Goal: Information Seeking & Learning: Learn about a topic

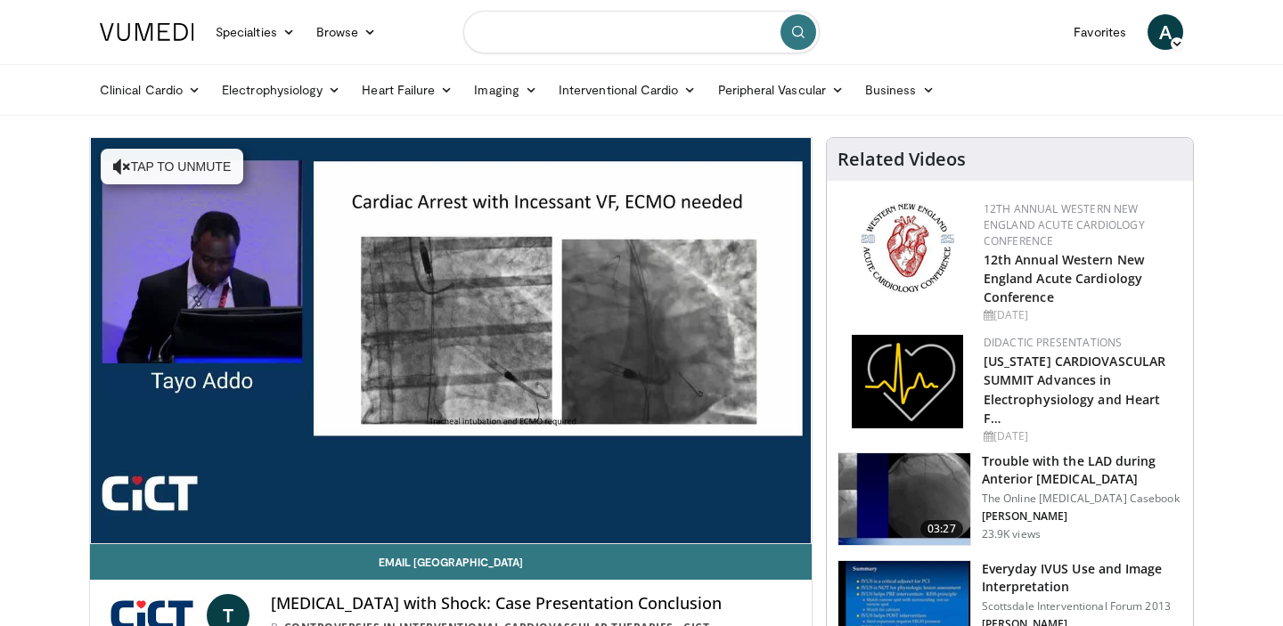
click at [505, 32] on input "Search topics, interventions" at bounding box center [641, 32] width 356 height 43
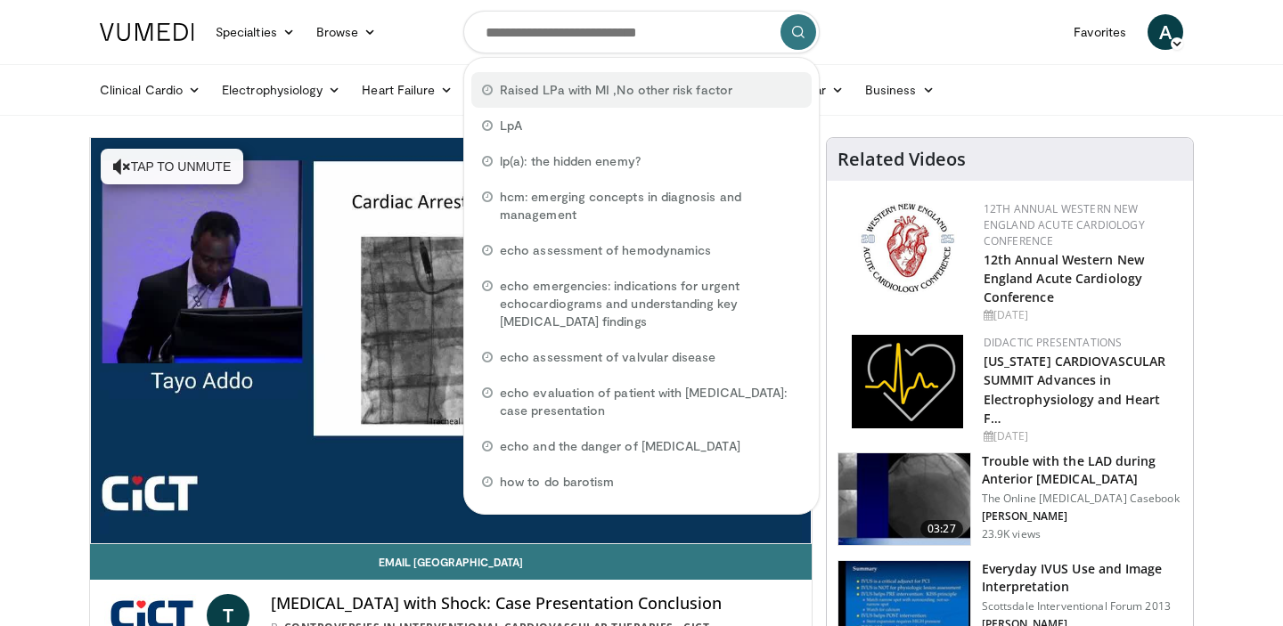
click at [530, 89] on span "Raised LPa with MI ,No other risk factor" at bounding box center [616, 90] width 232 height 18
type input "**********"
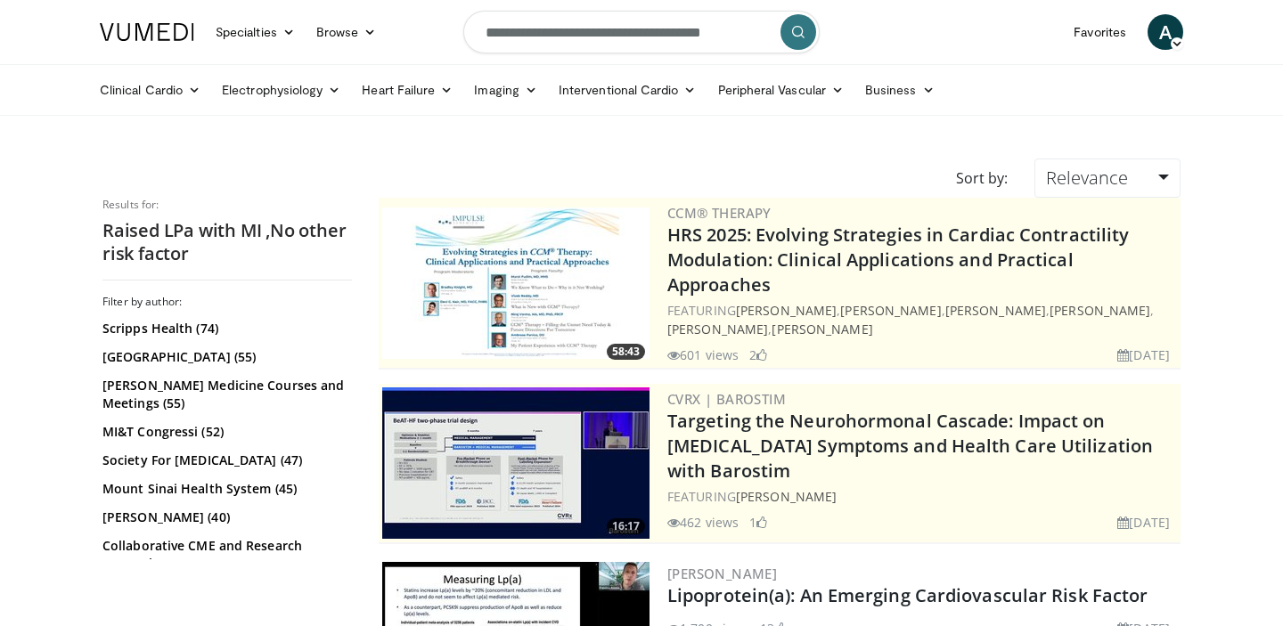
click at [797, 37] on icon "submit" at bounding box center [798, 32] width 14 height 14
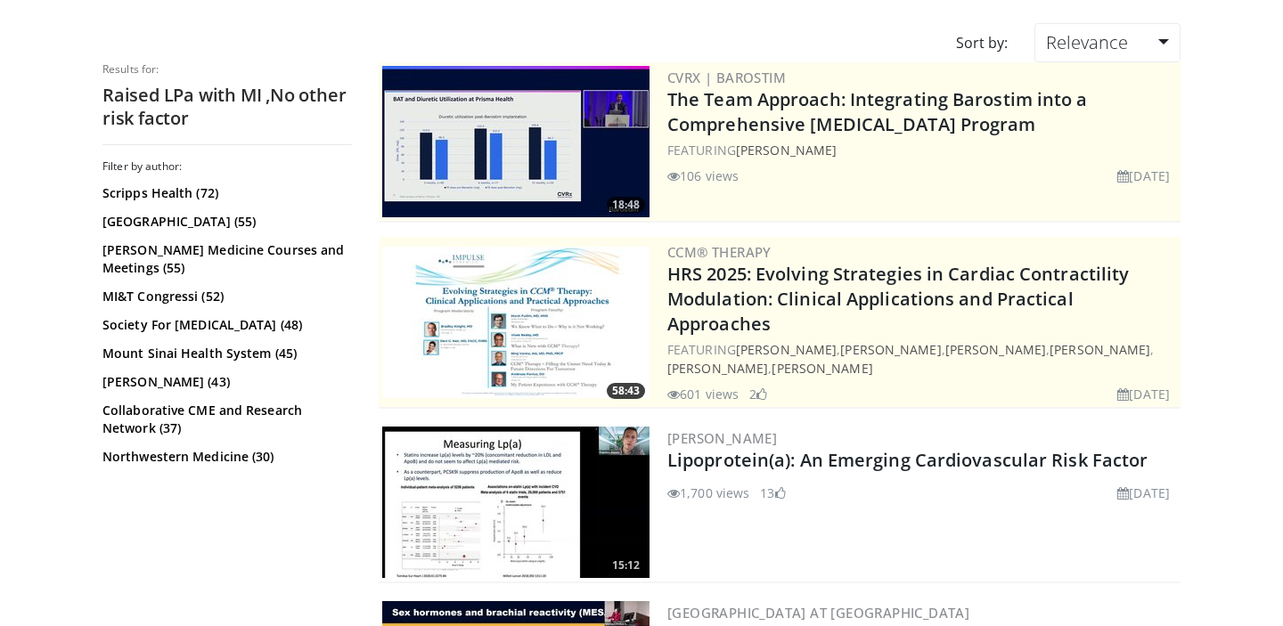
scroll to position [148, 0]
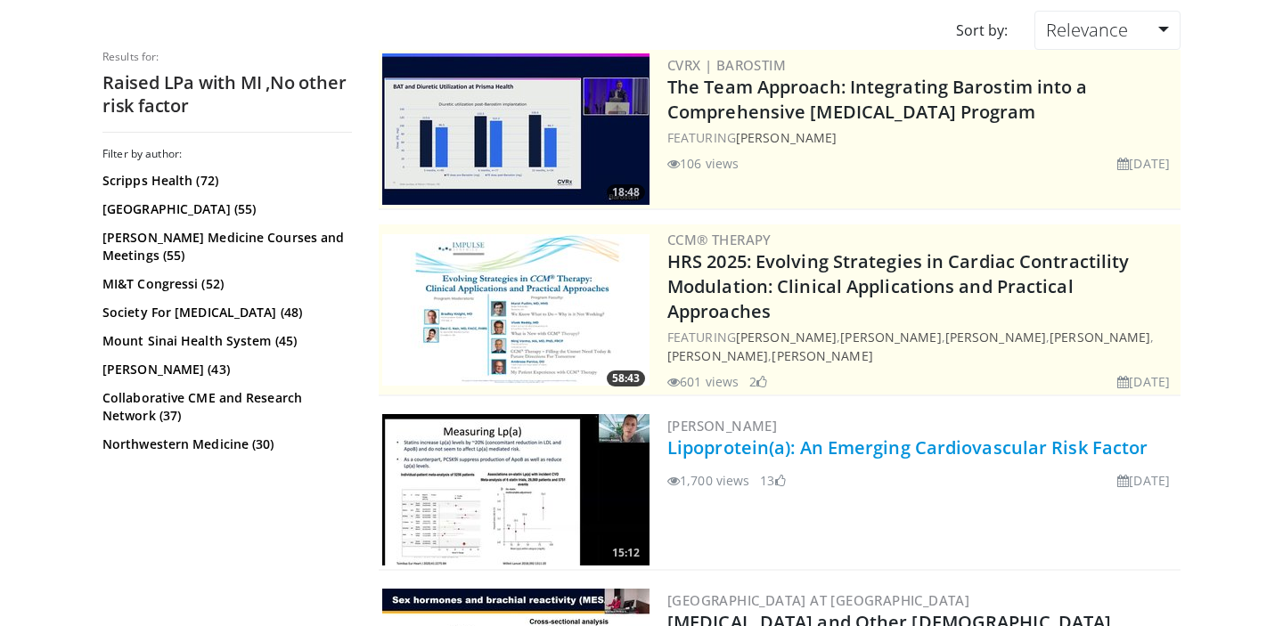
click at [714, 436] on link "Lipoprotein(a): An Emerging Cardiovascular Risk Factor" at bounding box center [907, 448] width 480 height 24
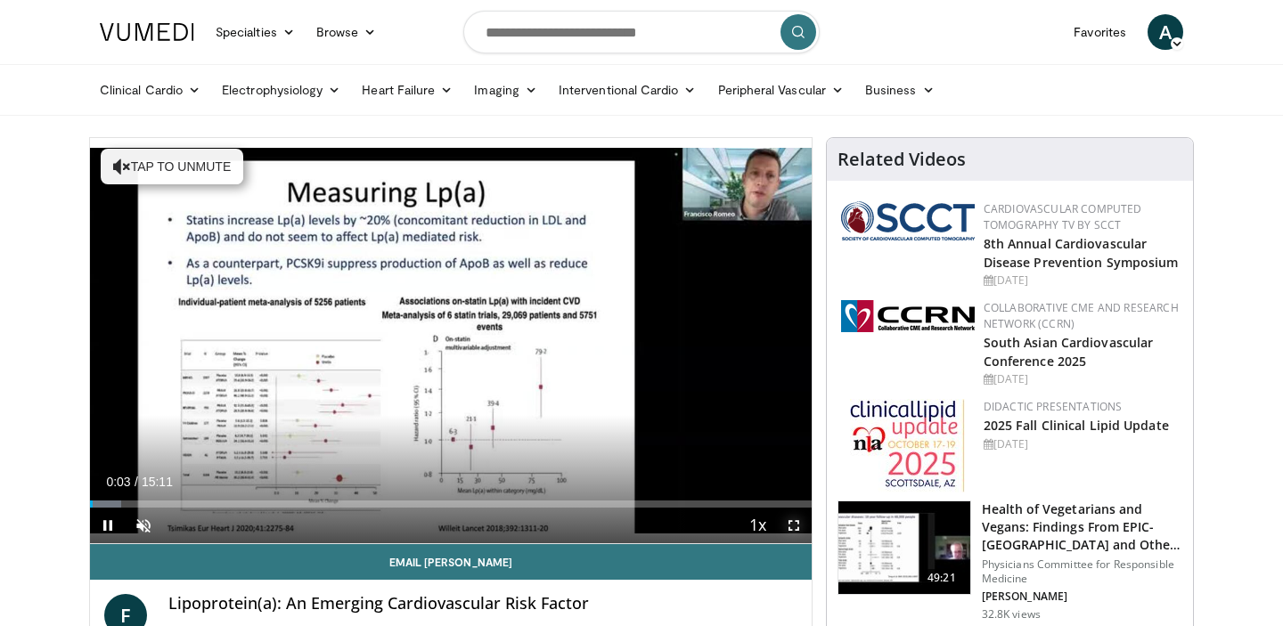
click at [790, 525] on span "Video Player" at bounding box center [794, 526] width 36 height 36
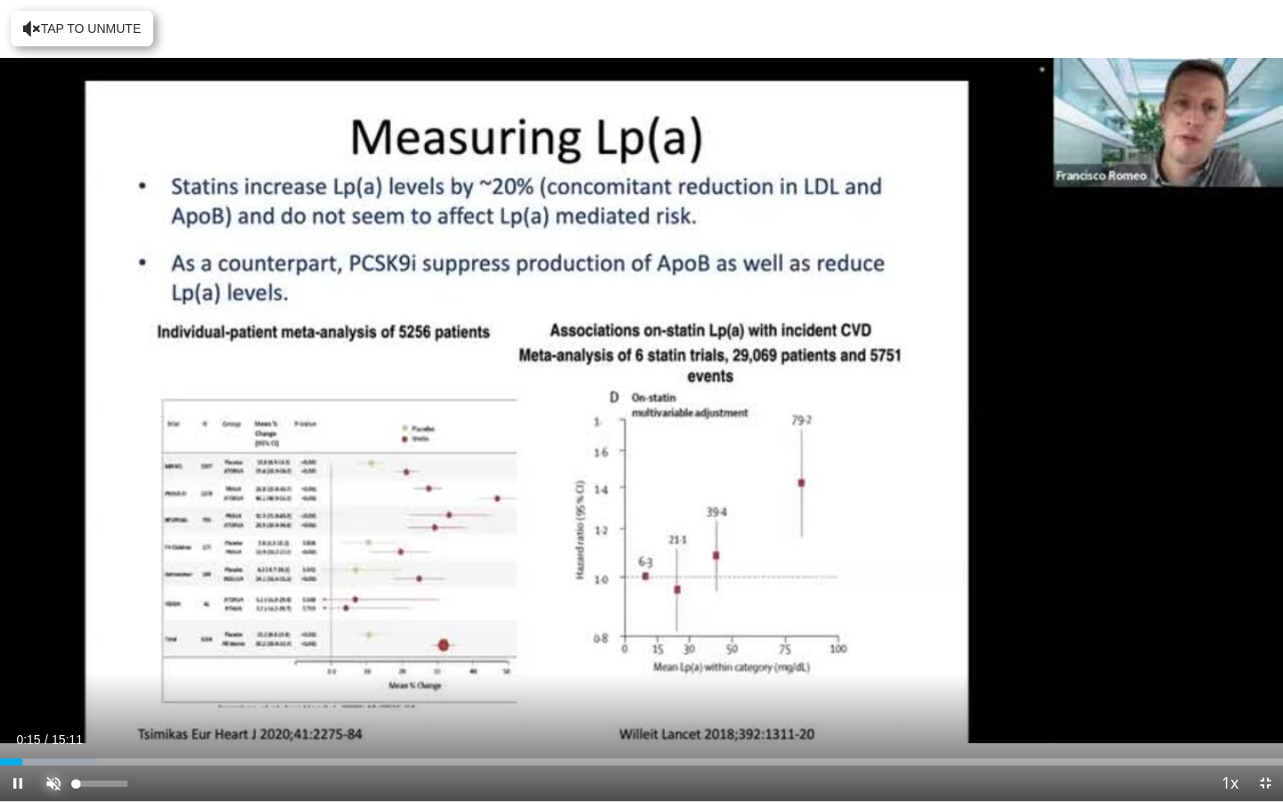
click at [55, 625] on span "Video Player" at bounding box center [54, 783] width 36 height 36
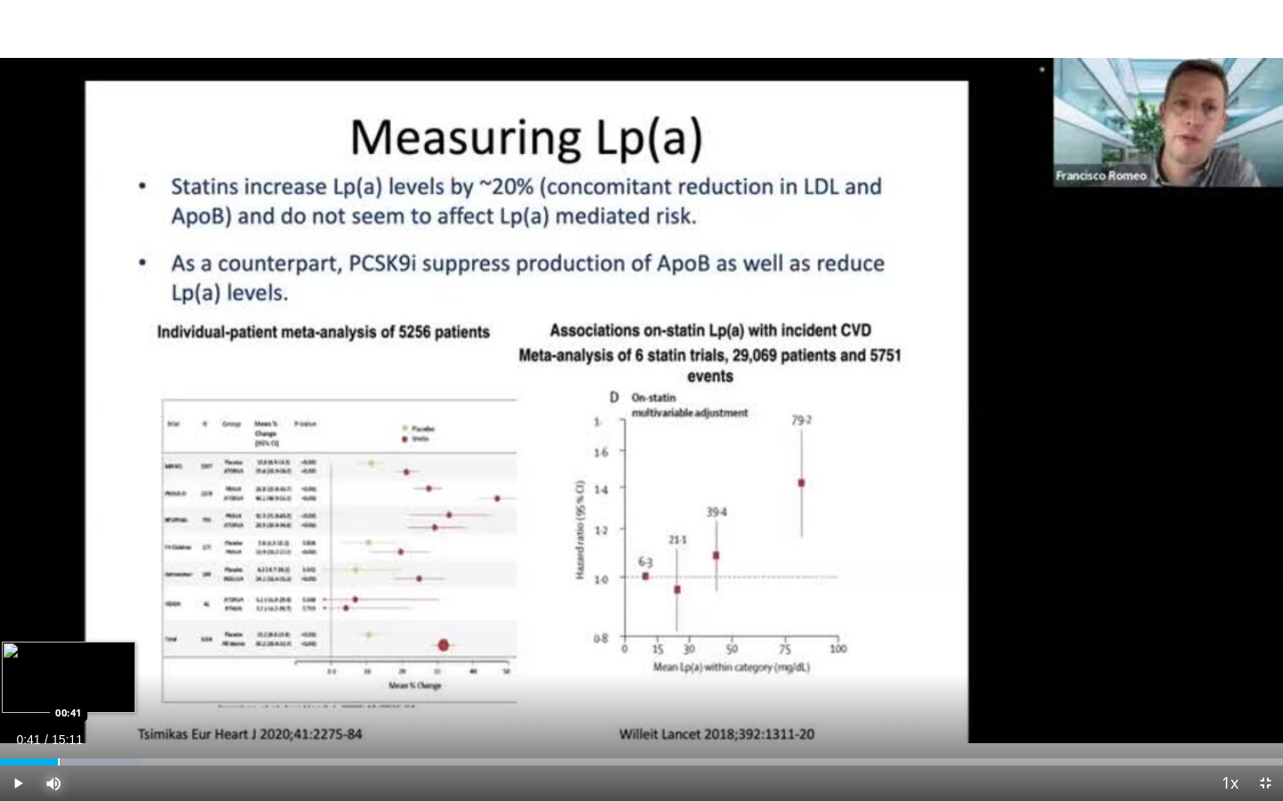
click at [58, 625] on div "Progress Bar" at bounding box center [59, 761] width 2 height 7
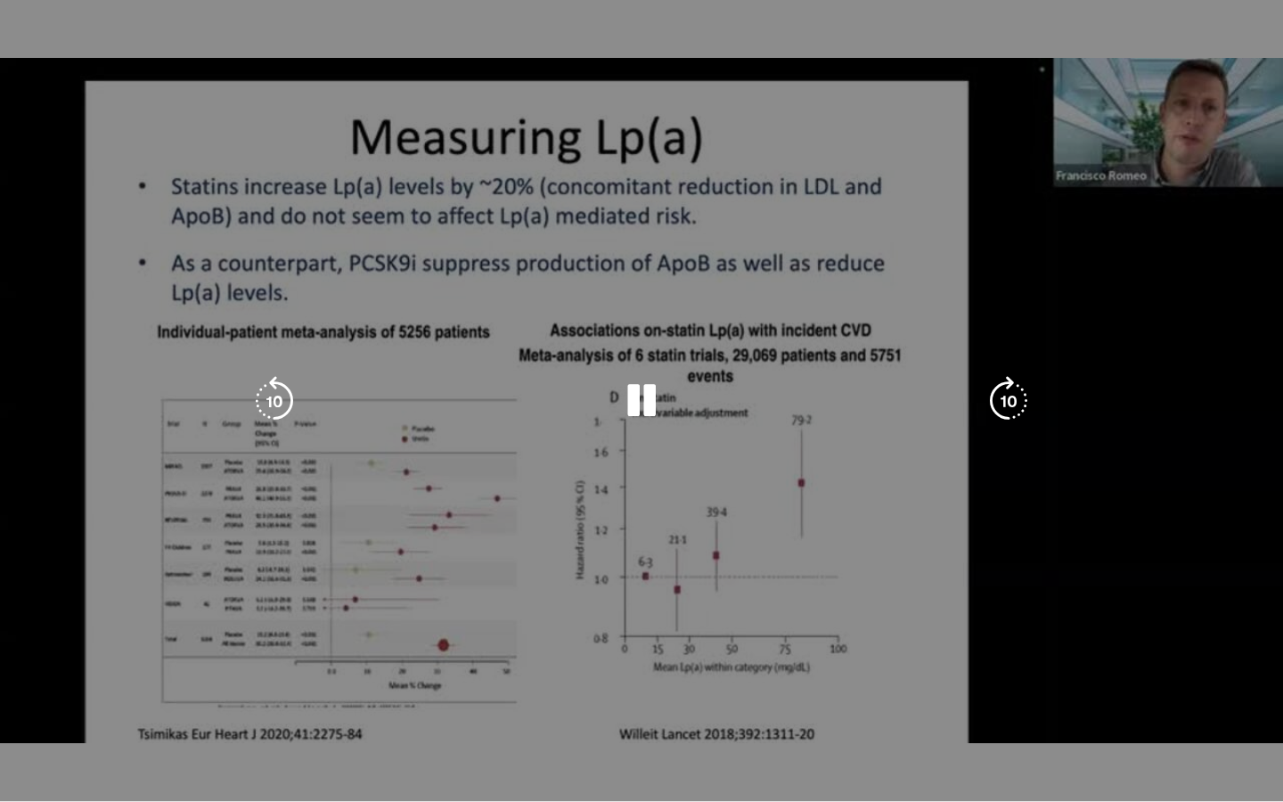
click at [48, 625] on video-js "**********" at bounding box center [641, 401] width 1283 height 802
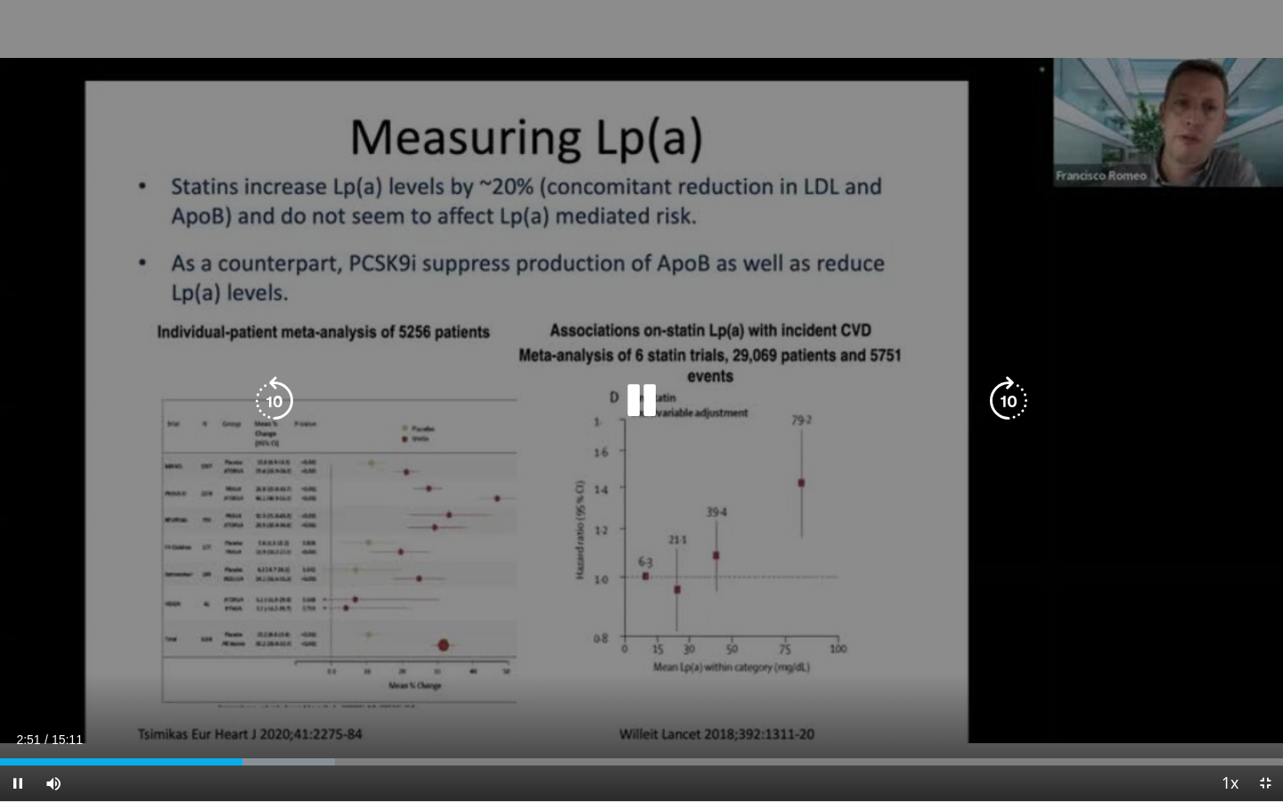
click at [398, 600] on div "10 seconds Tap to unmute" at bounding box center [641, 400] width 1283 height 801
click at [634, 390] on icon "Video Player" at bounding box center [641, 401] width 50 height 50
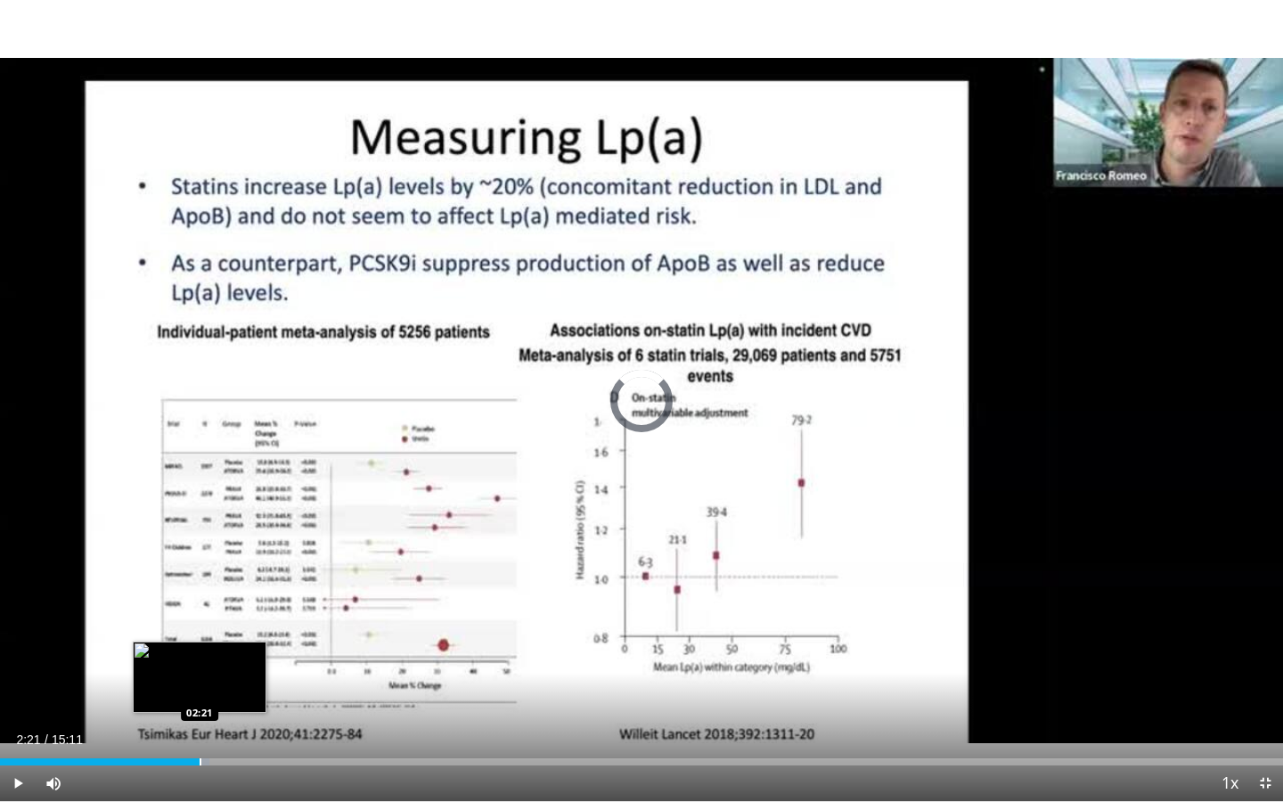
click at [200, 625] on div "Progress Bar" at bounding box center [201, 761] width 2 height 7
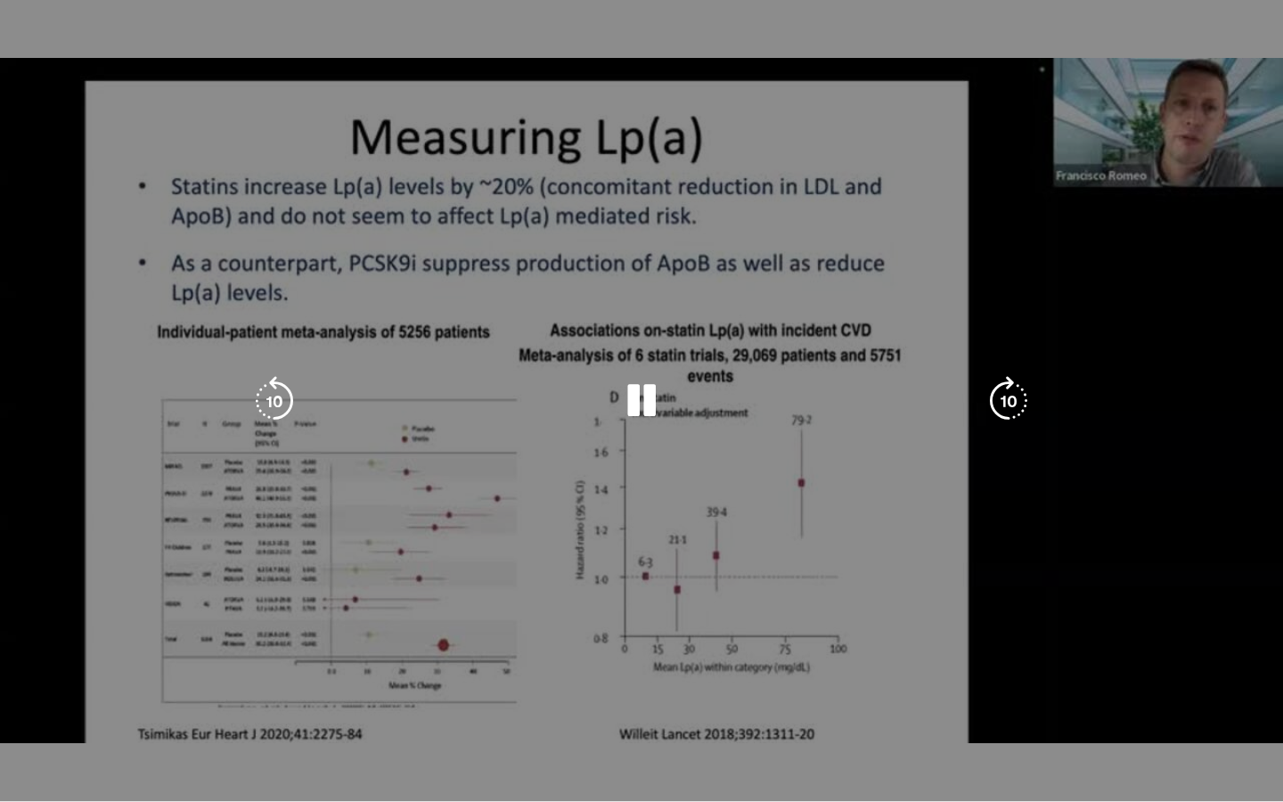
click at [216, 625] on video-js "**********" at bounding box center [641, 401] width 1283 height 802
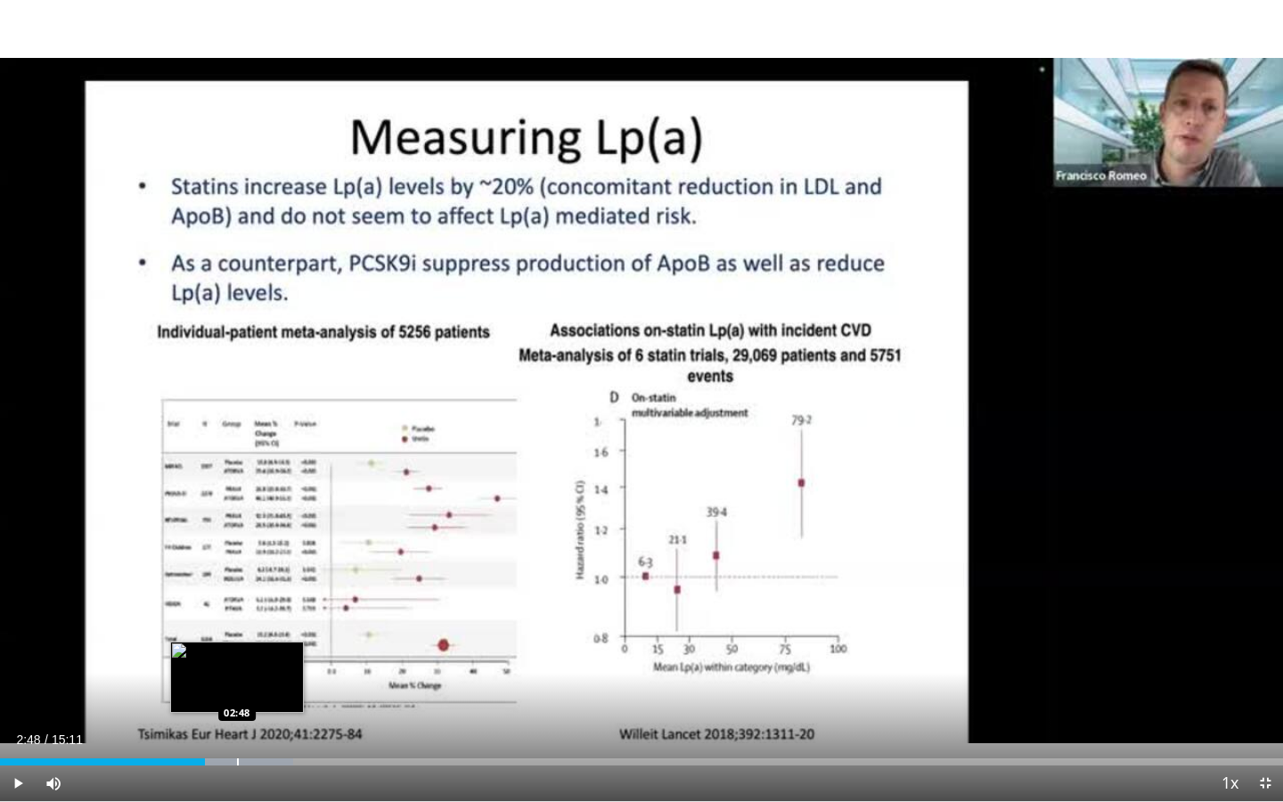
click at [236, 625] on div "Loaded : 22.86% 02:48 02:48" at bounding box center [641, 756] width 1283 height 17
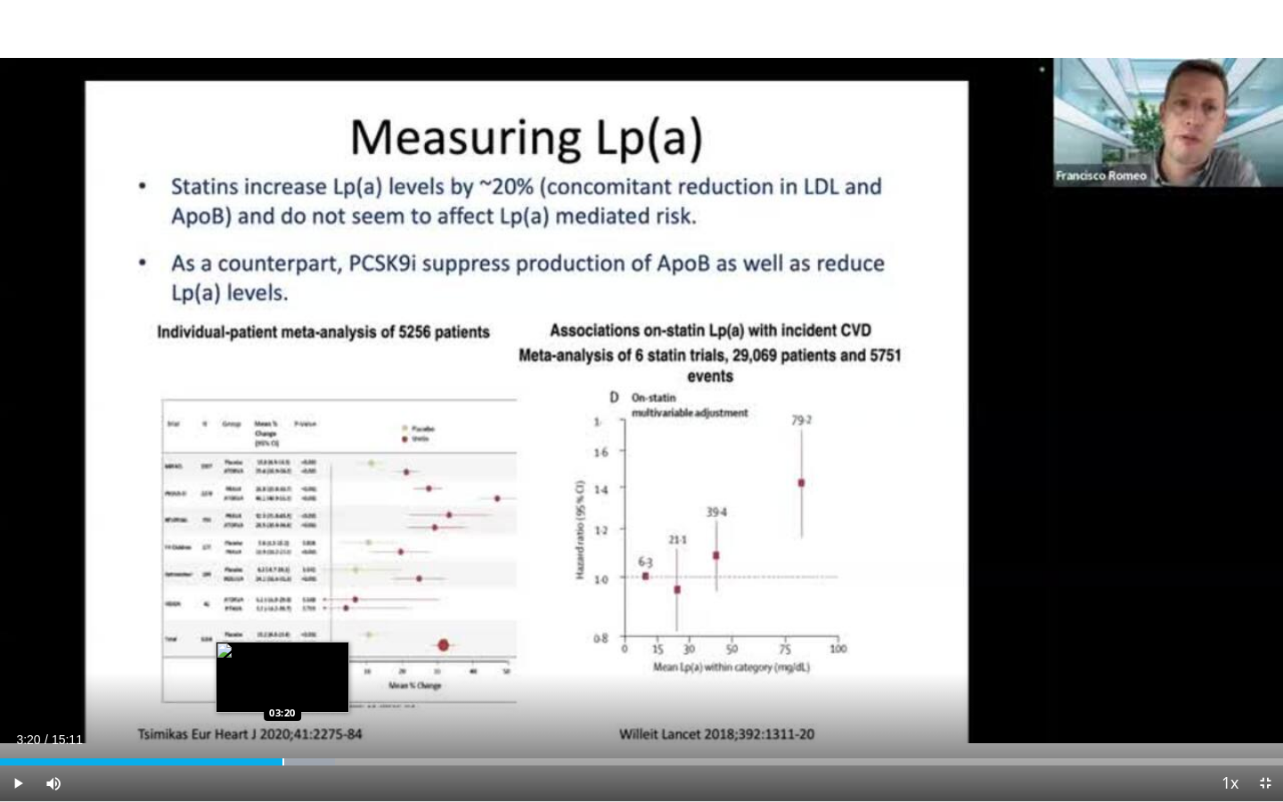
click at [282, 625] on div "Progress Bar" at bounding box center [283, 761] width 2 height 7
click at [309, 625] on div "Current Time 3:26 / Duration 15:11 Pause Skip Backward Skip Forward Mute 2% Loa…" at bounding box center [641, 783] width 1283 height 36
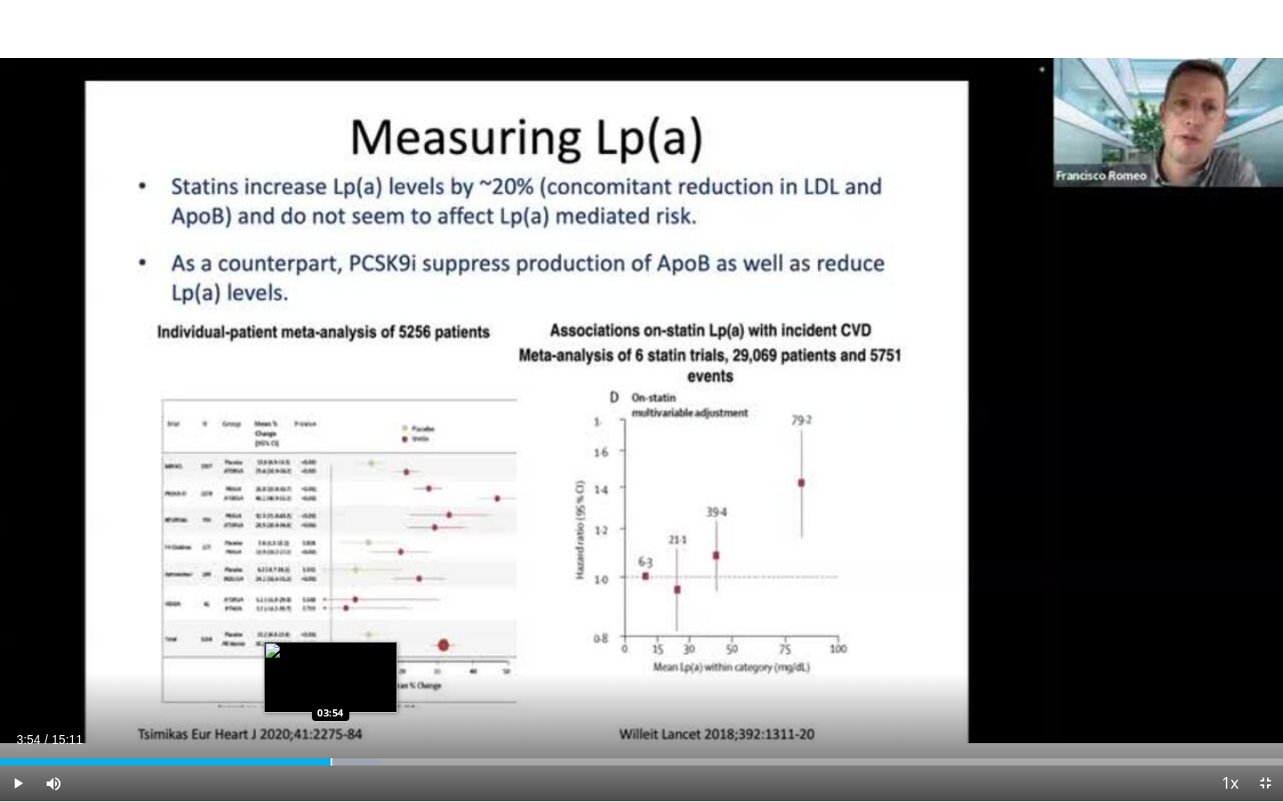
click at [330, 625] on div "Loaded : 29.63% 03:54 03:54" at bounding box center [641, 756] width 1283 height 17
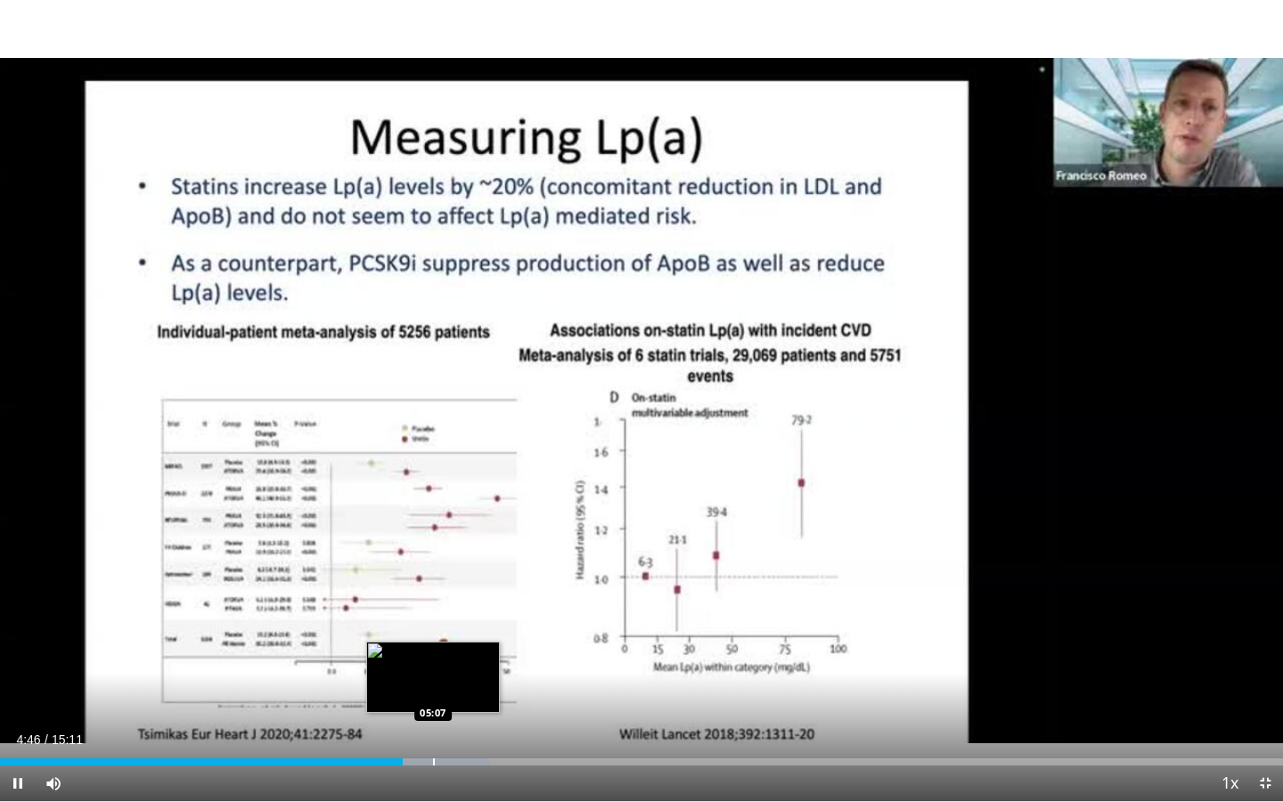
click at [433, 625] on div "Progress Bar" at bounding box center [434, 761] width 2 height 7
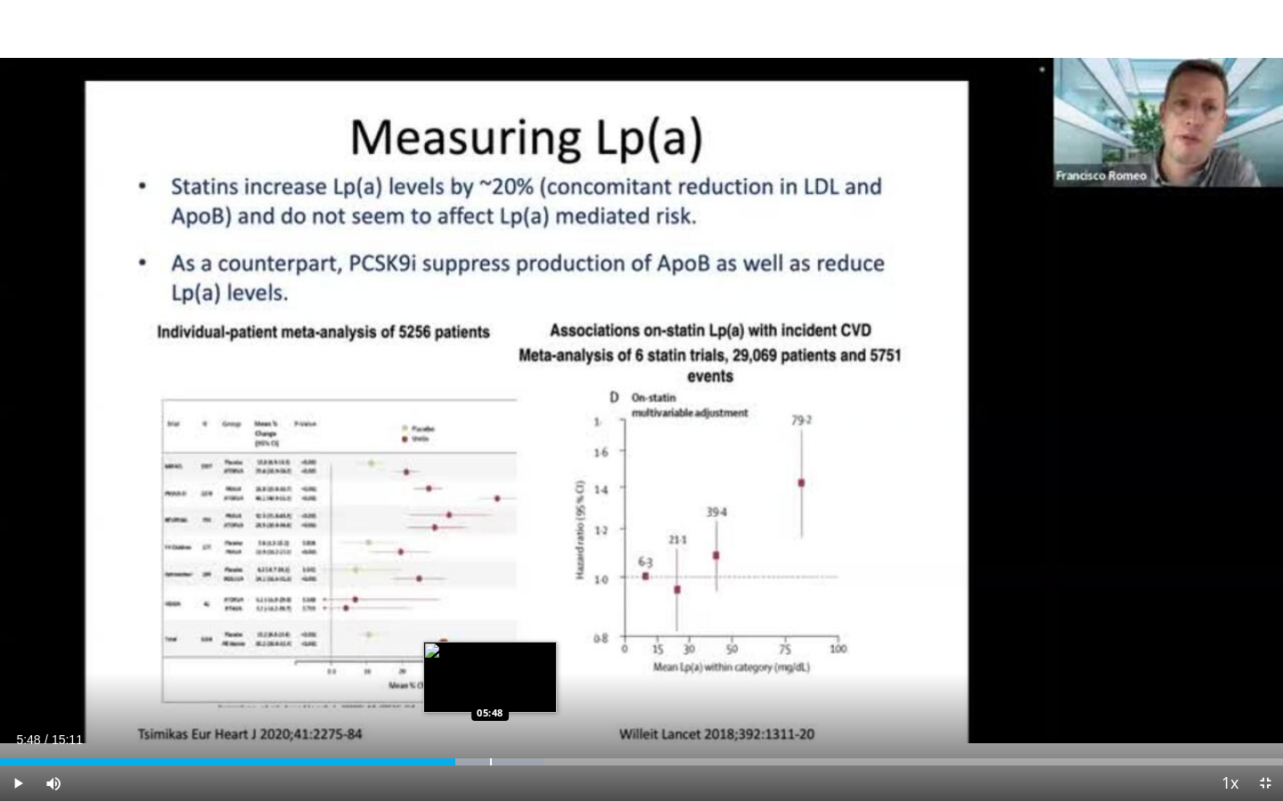
click at [490, 625] on div "Progress Bar" at bounding box center [491, 761] width 2 height 7
click at [521, 625] on div "Loaded : 44.64% 05:49 06:10" at bounding box center [641, 756] width 1283 height 17
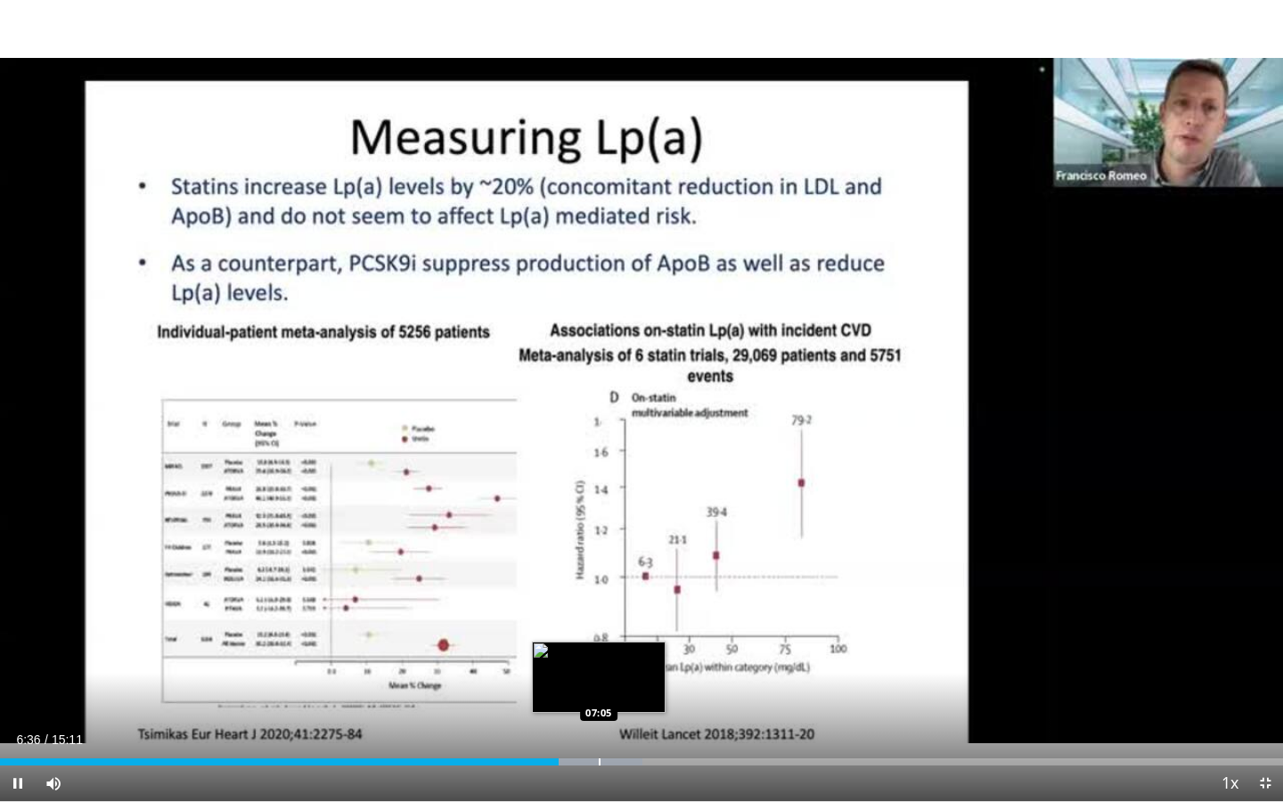
click at [599, 625] on div "Progress Bar" at bounding box center [600, 761] width 2 height 7
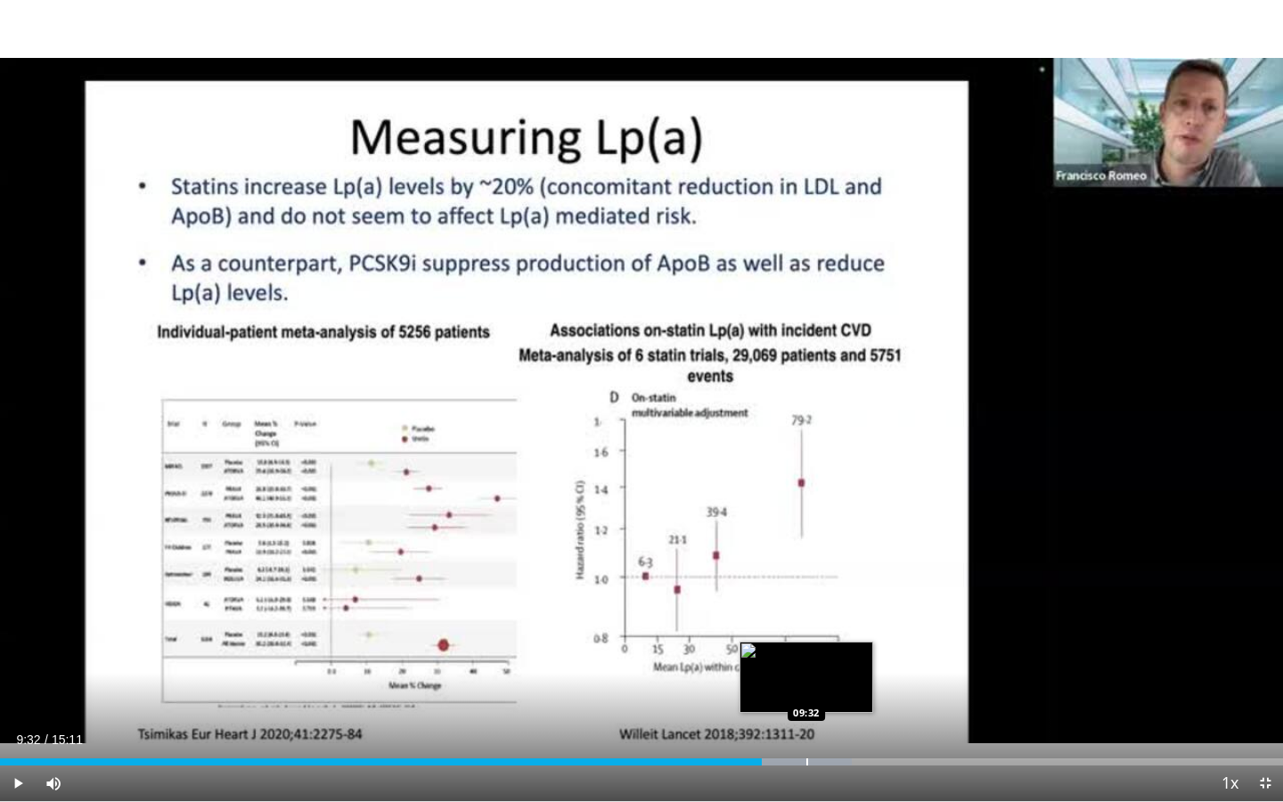
click at [806, 625] on div "Progress Bar" at bounding box center [807, 761] width 2 height 7
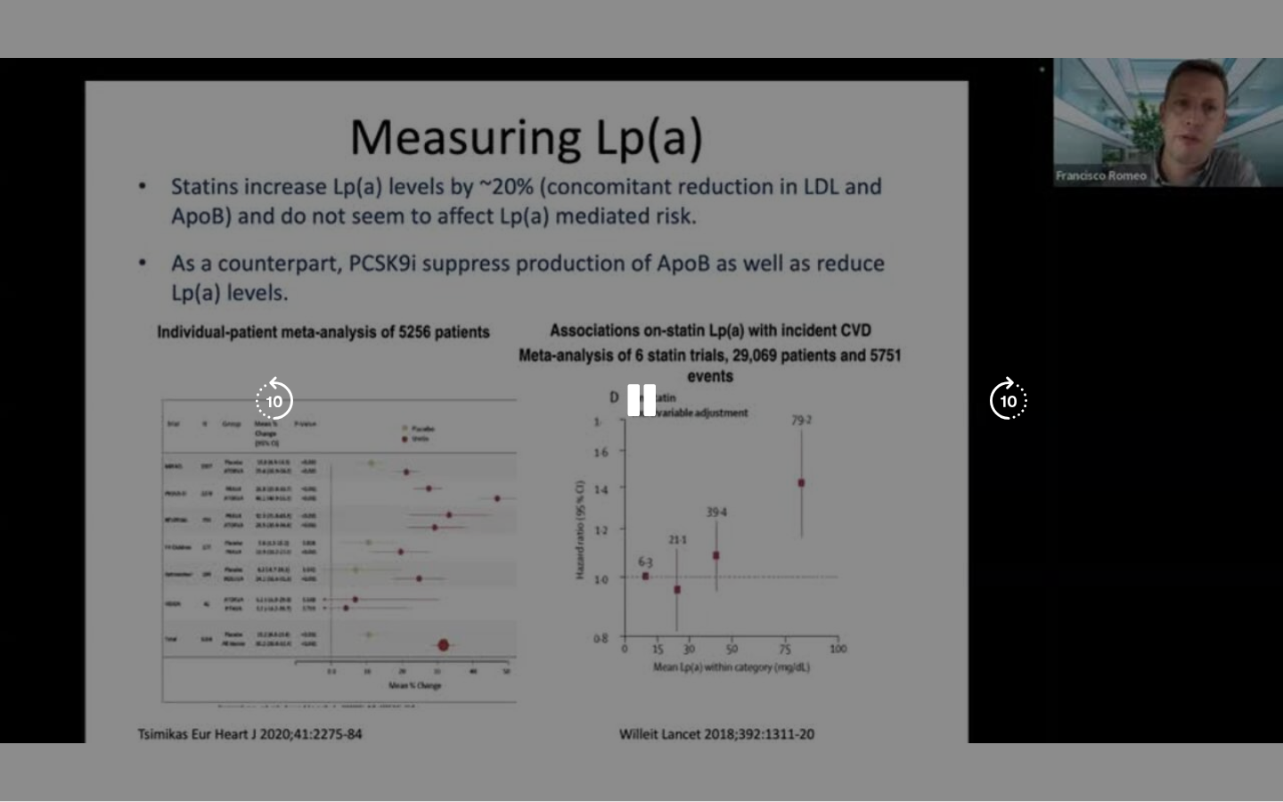
click at [1004, 625] on div "10 seconds Tap to unmute" at bounding box center [641, 400] width 1283 height 801
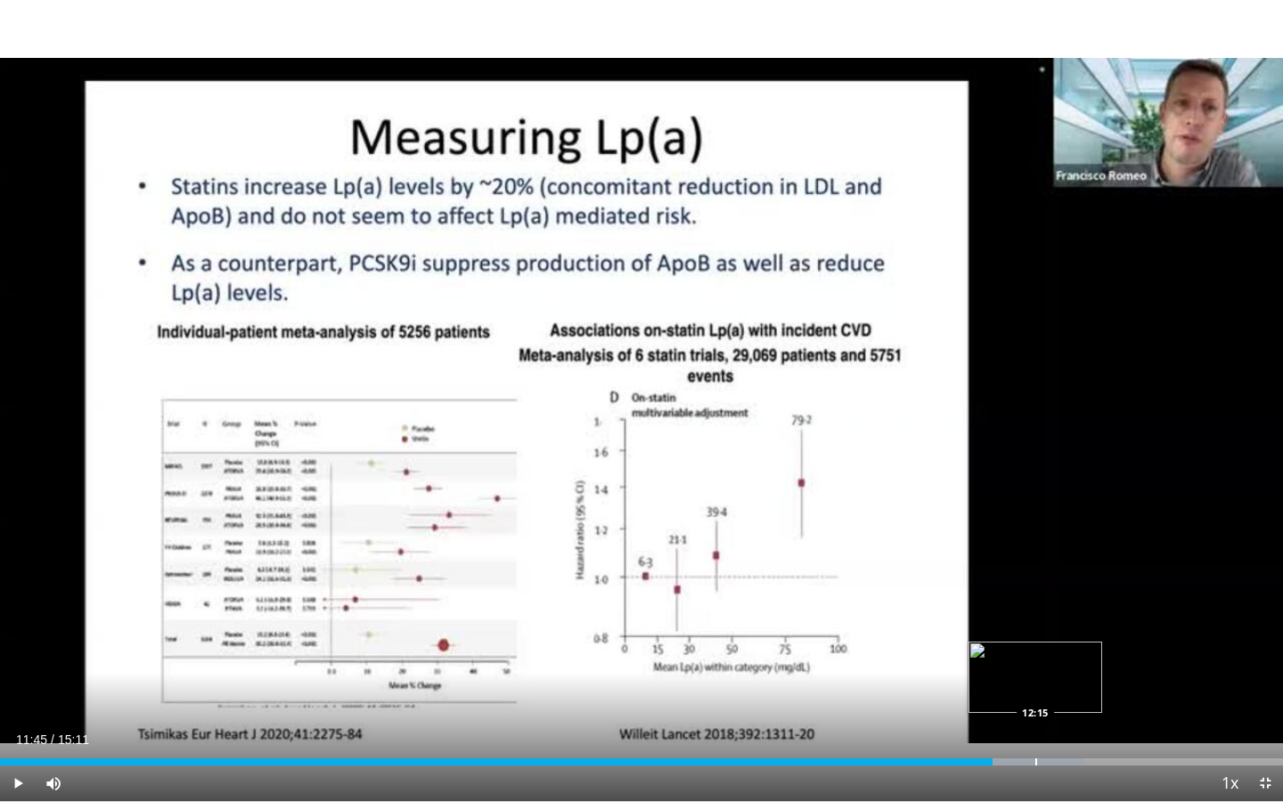
click at [1035, 625] on div "Progress Bar" at bounding box center [1036, 761] width 2 height 7
click at [1061, 625] on div "Progress Bar" at bounding box center [1062, 761] width 2 height 7
click at [1093, 625] on div "Progress Bar" at bounding box center [1094, 761] width 2 height 7
click at [1135, 625] on div "Progress Bar" at bounding box center [1136, 761] width 2 height 7
click at [1164, 625] on div "Loaded : 95.48% 13:47 13:47" at bounding box center [641, 761] width 1283 height 7
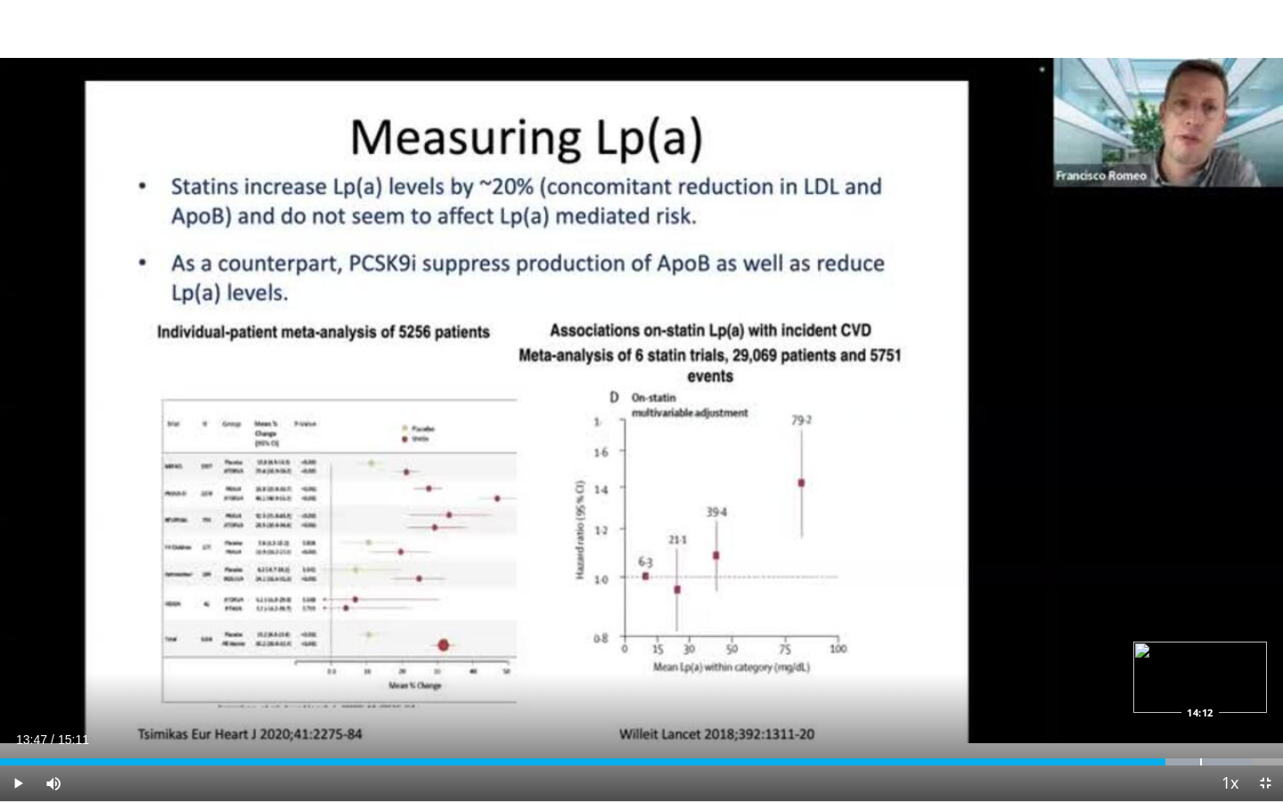
click at [1200, 625] on div "Progress Bar" at bounding box center [1201, 761] width 2 height 7
click at [1219, 625] on div "Progress Bar" at bounding box center [1220, 761] width 2 height 7
click at [1252, 625] on div "Progress Bar" at bounding box center [1253, 761] width 2 height 7
click at [1269, 625] on div "Progress Bar" at bounding box center [1270, 761] width 2 height 7
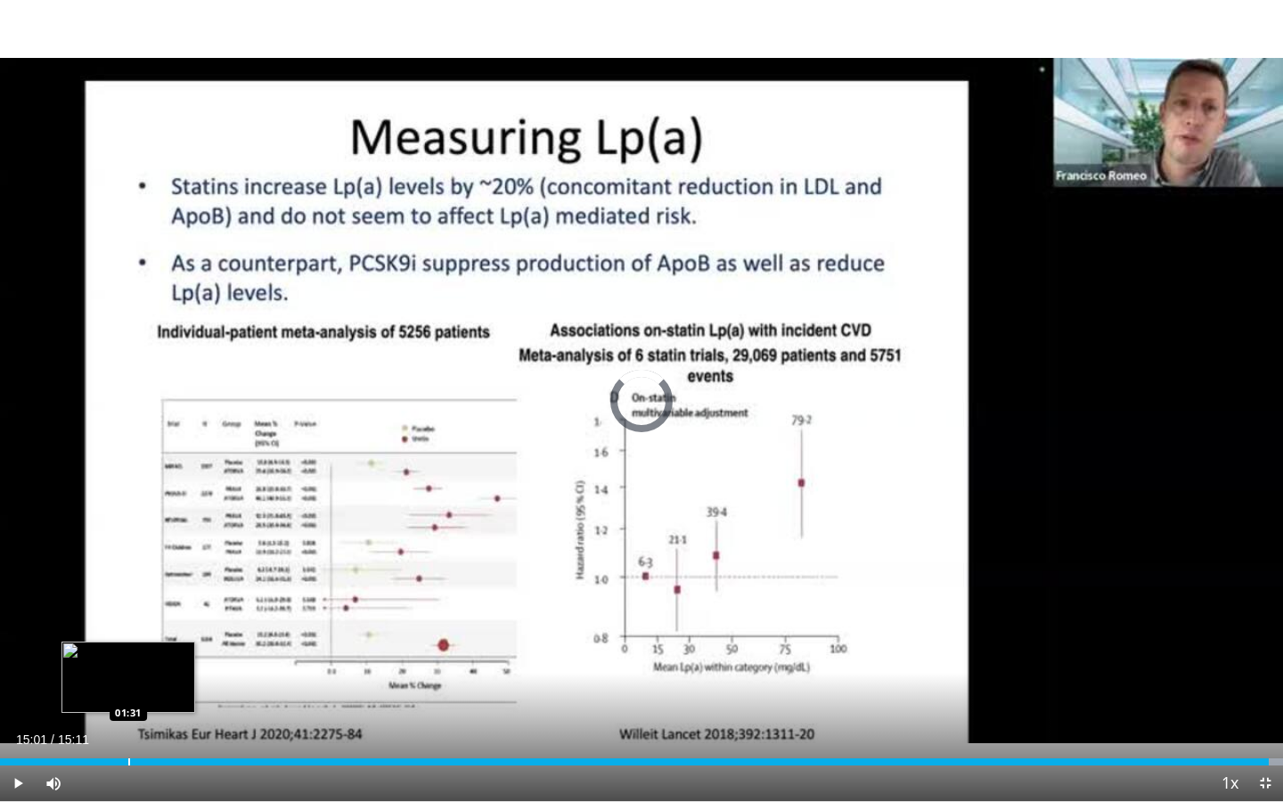
click at [128, 625] on div "Loaded : 100.00% 15:01 01:31" at bounding box center [641, 756] width 1283 height 17
